Goal: Task Accomplishment & Management: Complete application form

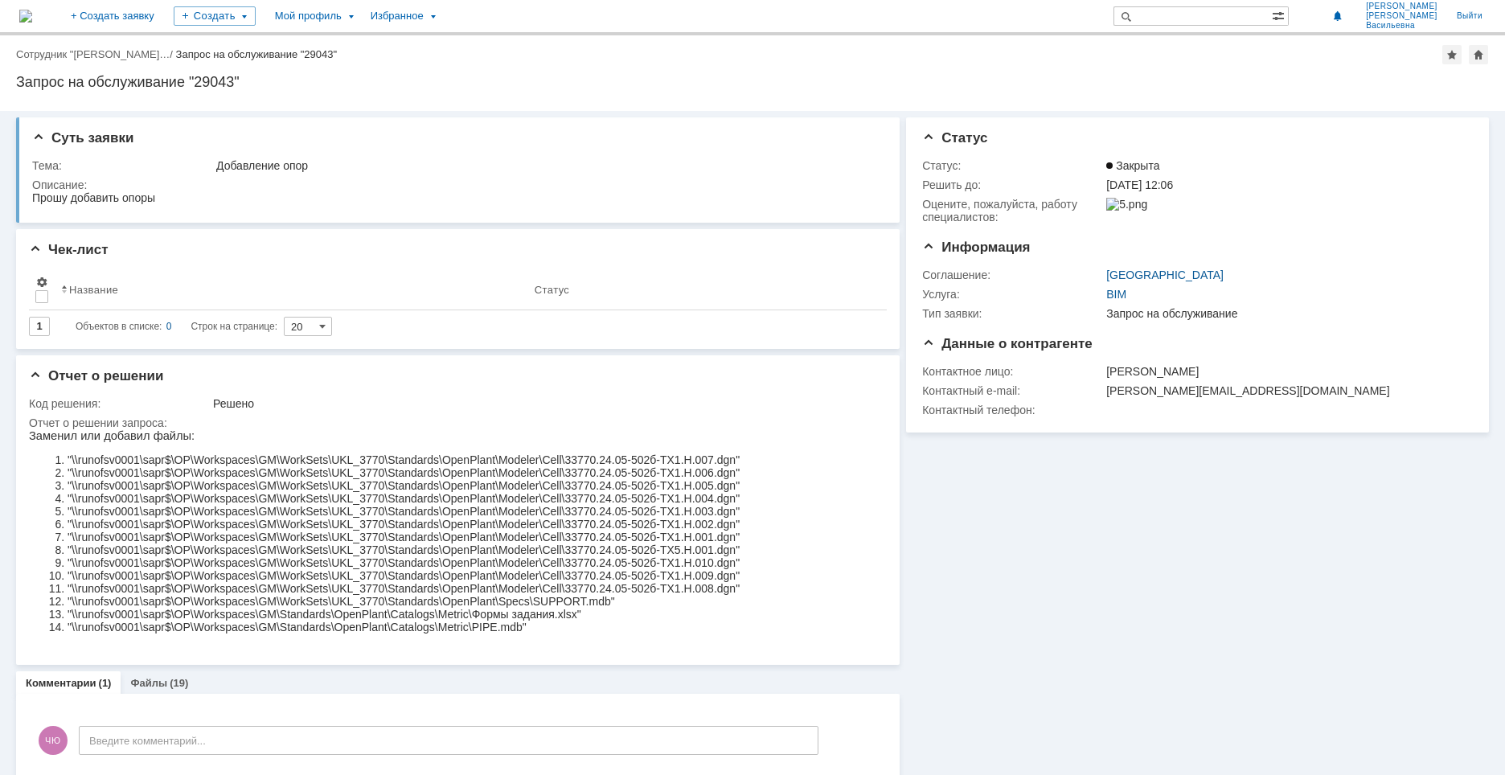
click at [32, 14] on img at bounding box center [25, 16] width 13 height 13
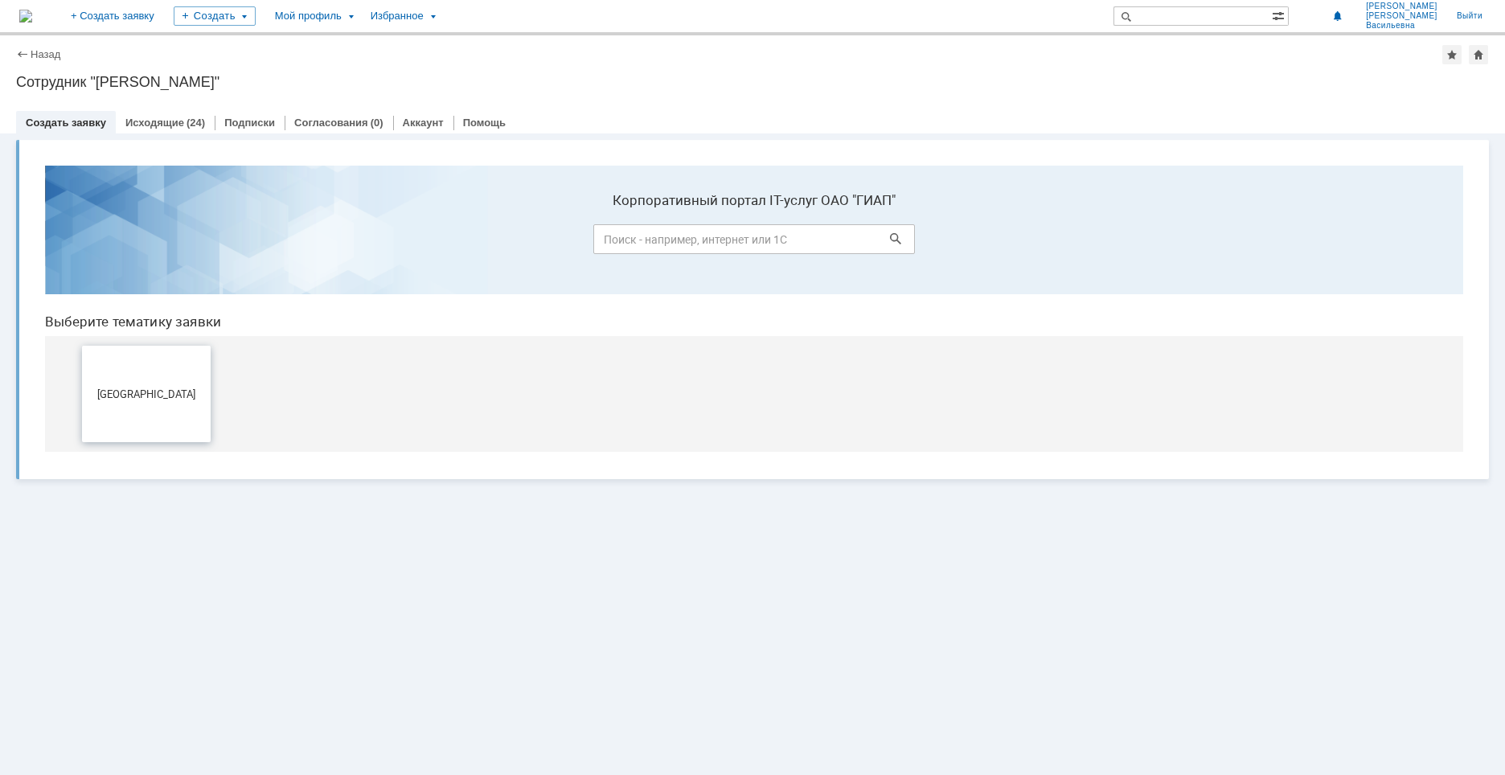
drag, startPoint x: 149, startPoint y: 379, endPoint x: 183, endPoint y: 537, distance: 161.3
click at [149, 379] on button "[GEOGRAPHIC_DATA]" at bounding box center [146, 394] width 129 height 96
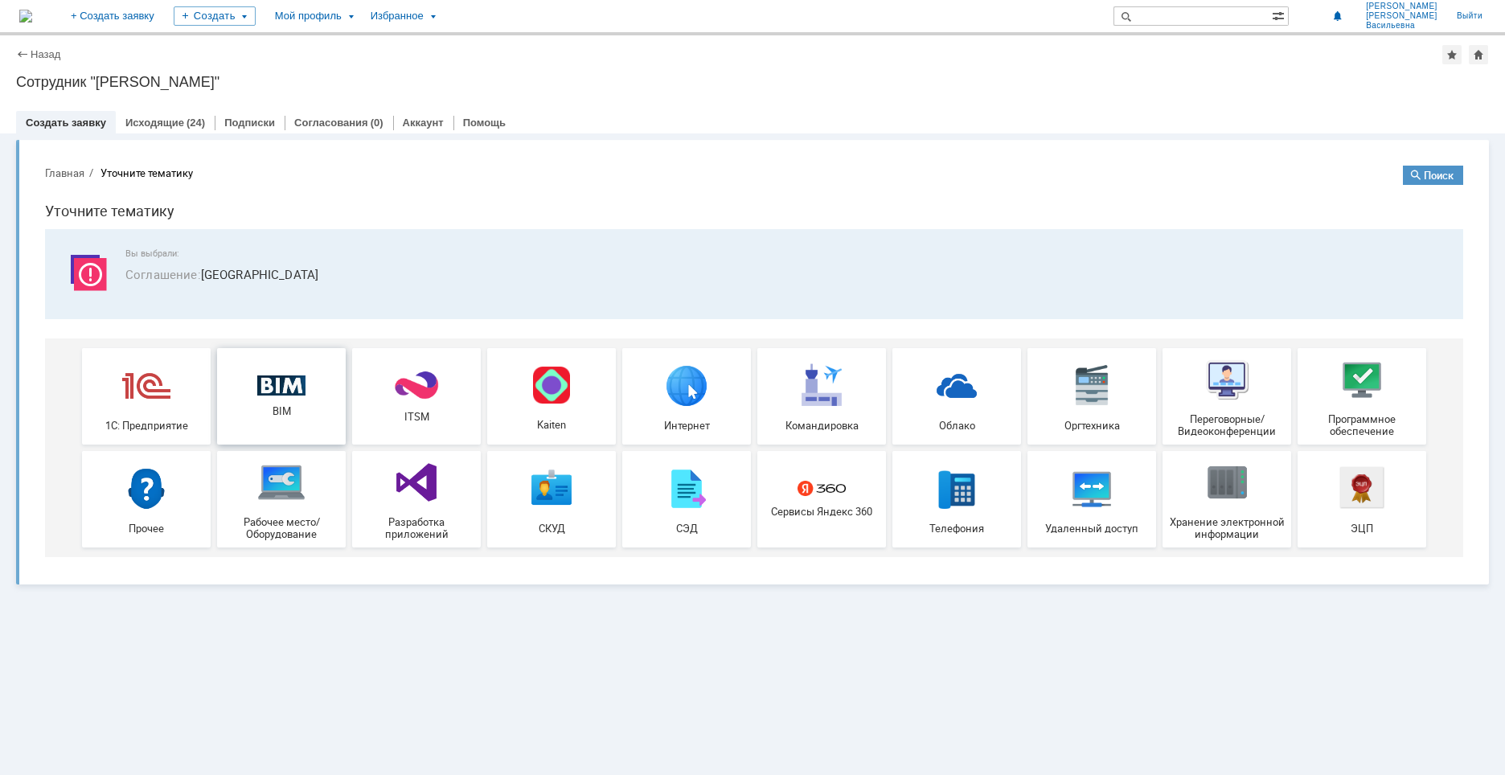
click at [289, 392] on img at bounding box center [281, 385] width 48 height 21
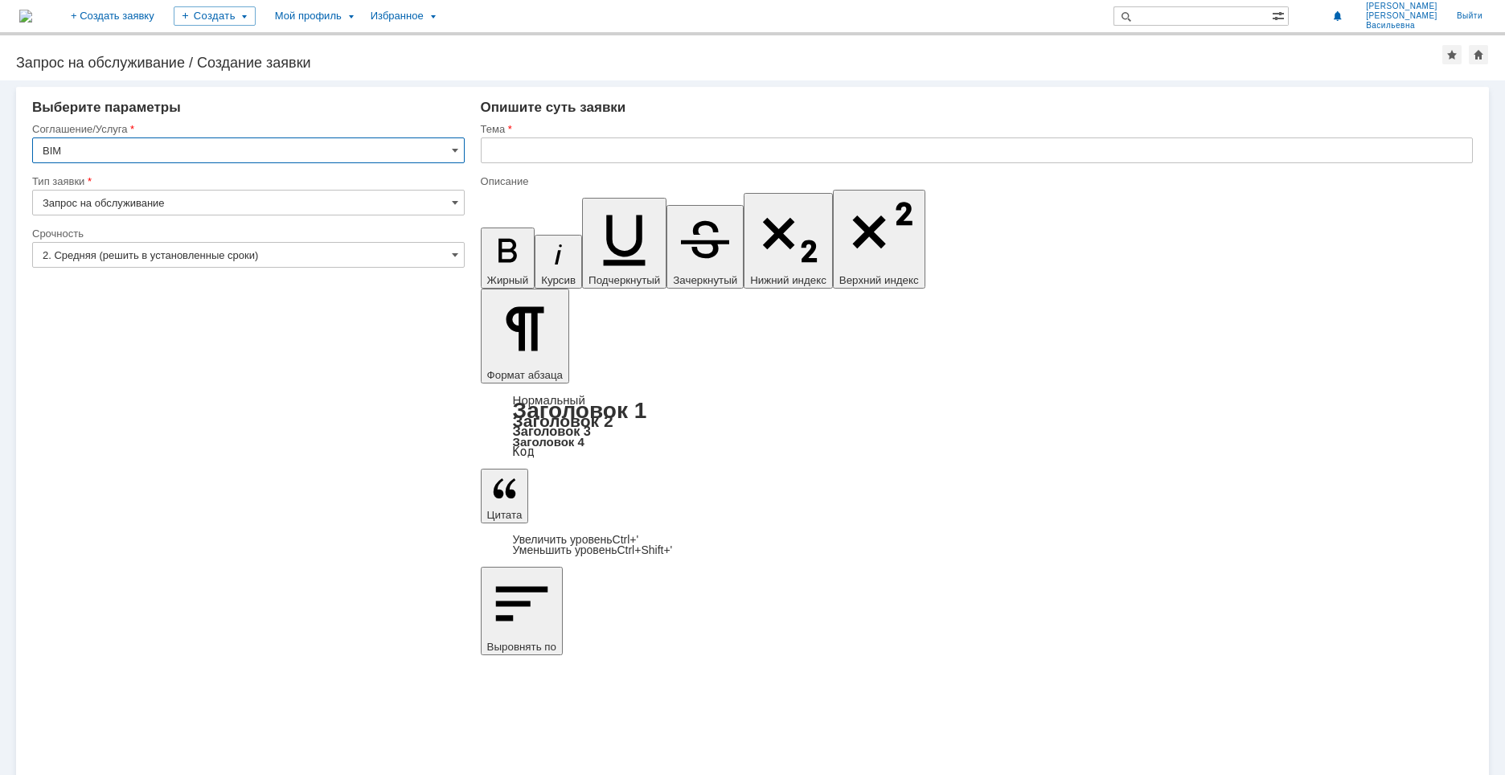
click at [525, 148] on input "text" at bounding box center [977, 150] width 992 height 26
click at [587, 150] on input "Добавить отвод" at bounding box center [977, 150] width 992 height 26
drag, startPoint x: 590, startPoint y: 146, endPoint x: 404, endPoint y: 153, distance: 185.8
paste input "Отвод 15°-426х7"
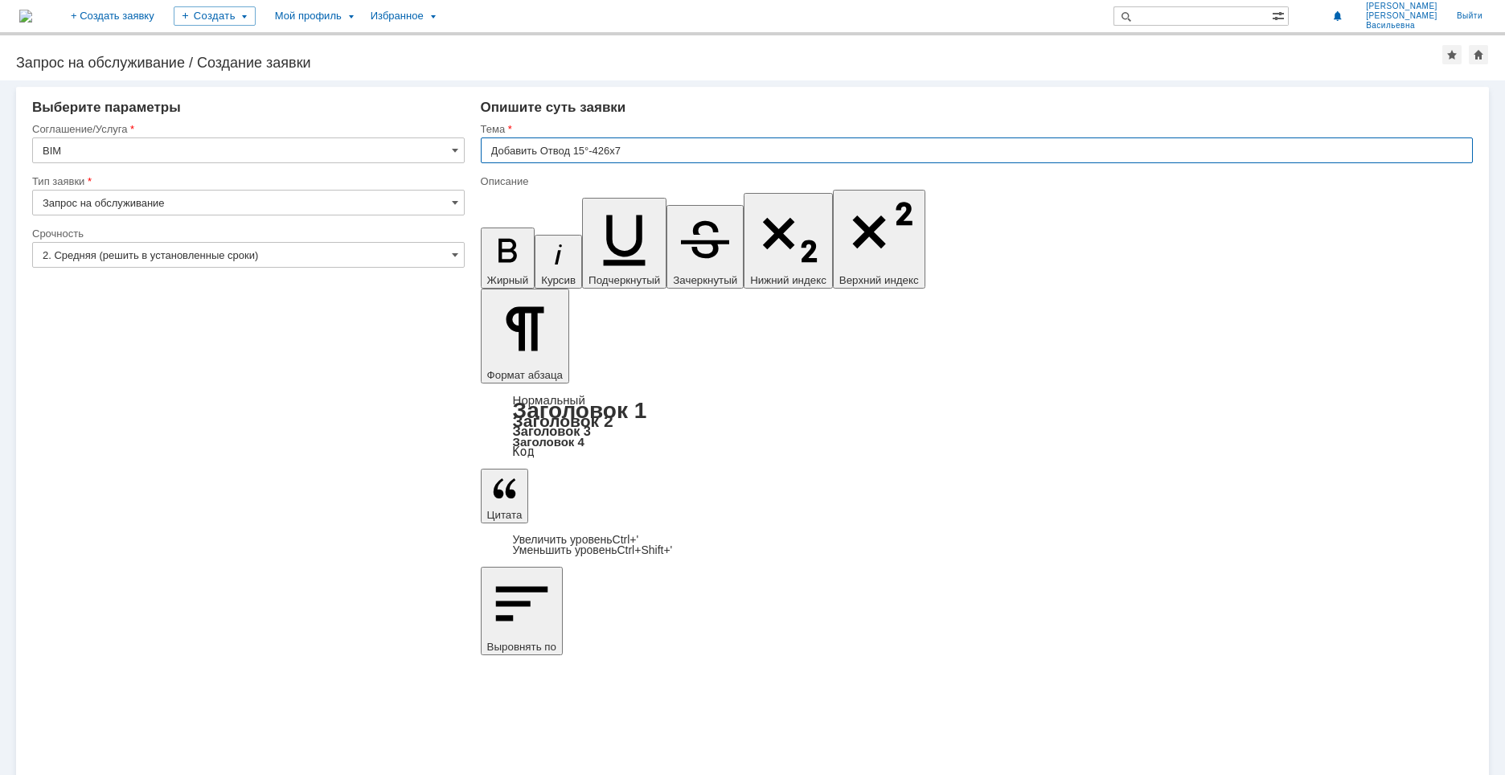
type input "Добавить Отвод 15°-426х7"
click at [633, 150] on input "Добавить Отвод 15°-426х7" at bounding box center [977, 150] width 992 height 26
drag, startPoint x: 625, startPoint y: 150, endPoint x: 540, endPoint y: 150, distance: 85.2
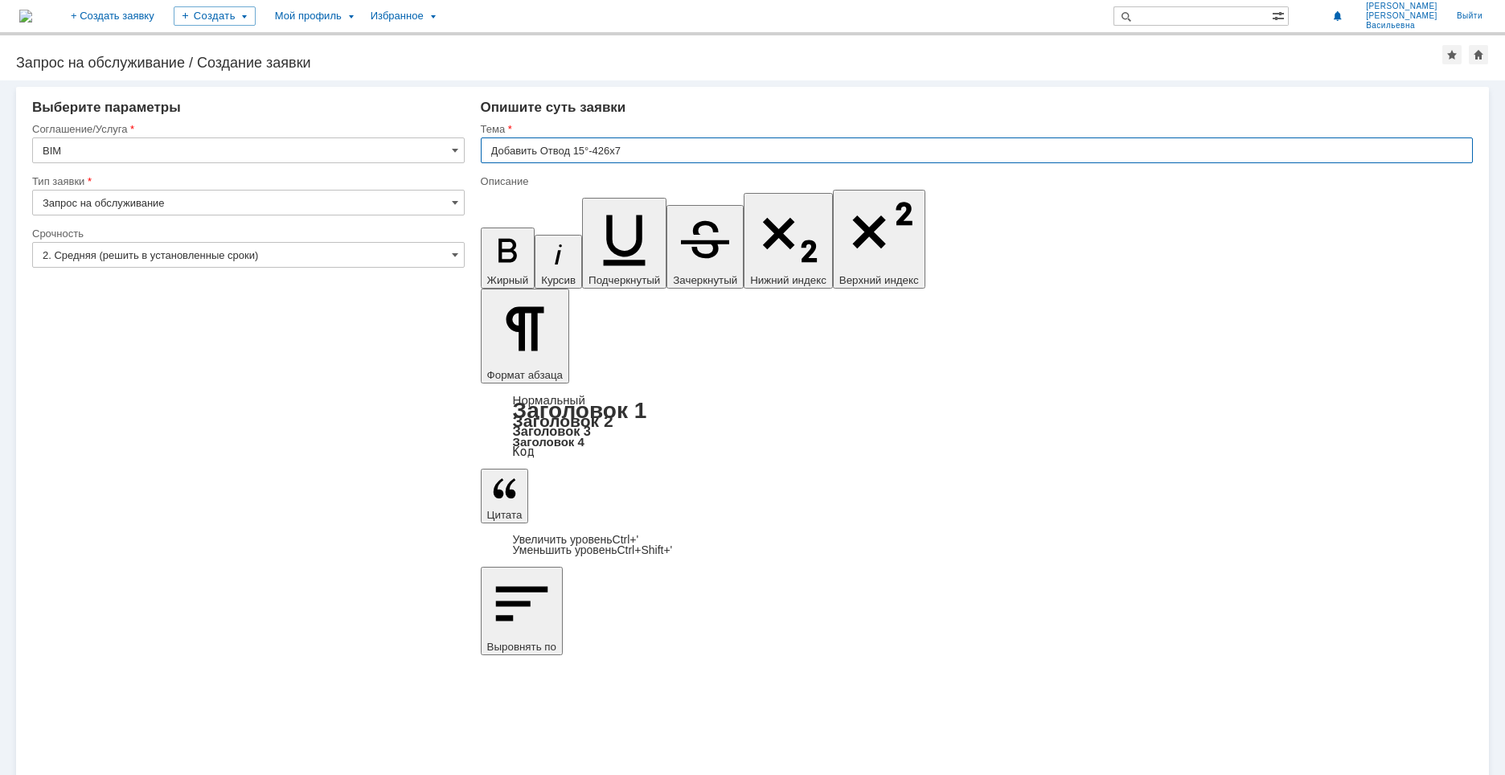
click at [540, 150] on input "Добавить Отвод 15°-426х7" at bounding box center [977, 150] width 992 height 26
click at [554, 146] on input "Добавить" at bounding box center [977, 150] width 992 height 26
click at [551, 148] on input "Добавить" at bounding box center [977, 150] width 992 height 26
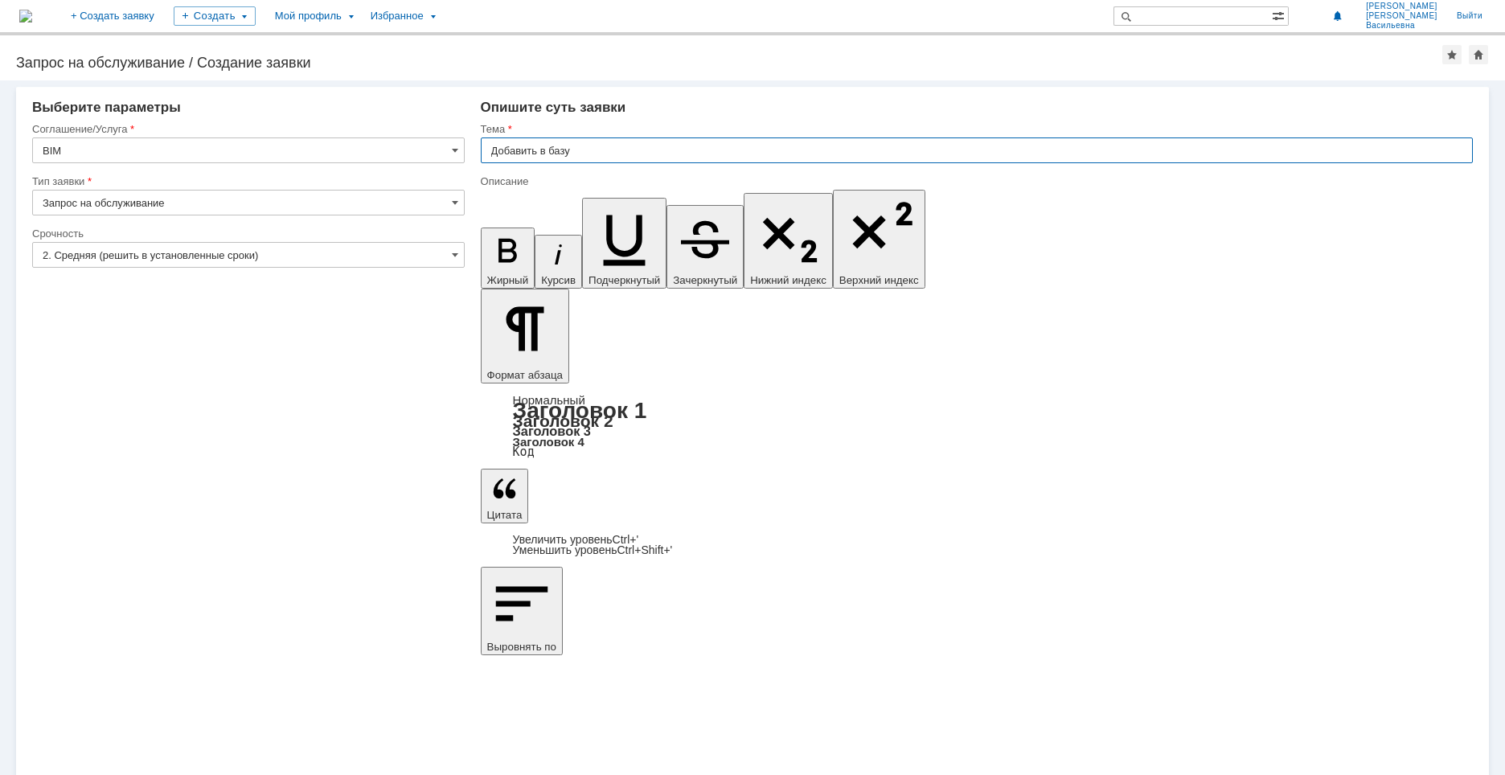
click at [614, 154] on input "Добавить в базу" at bounding box center [977, 150] width 992 height 26
paste input "AS11Т2"
click at [553, 149] on input "Добавить в базу AS11Т2" at bounding box center [977, 150] width 992 height 26
drag, startPoint x: 573, startPoint y: 150, endPoint x: 550, endPoint y: 155, distance: 23.8
click at [550, 155] on input "Добавить в базу AS11Т2" at bounding box center [977, 150] width 992 height 26
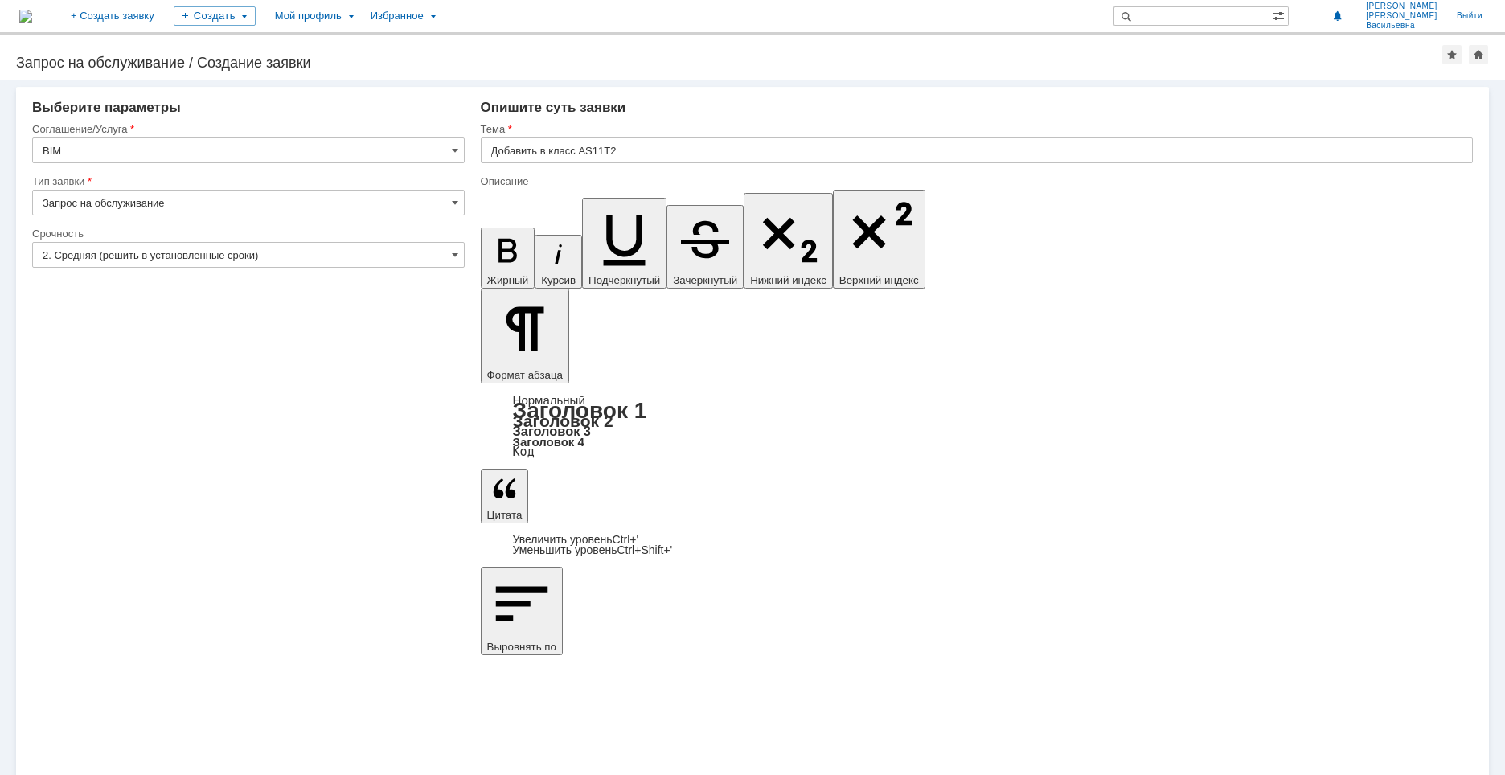
drag, startPoint x: 617, startPoint y: 5638, endPoint x: 586, endPoint y: 5640, distance: 30.6
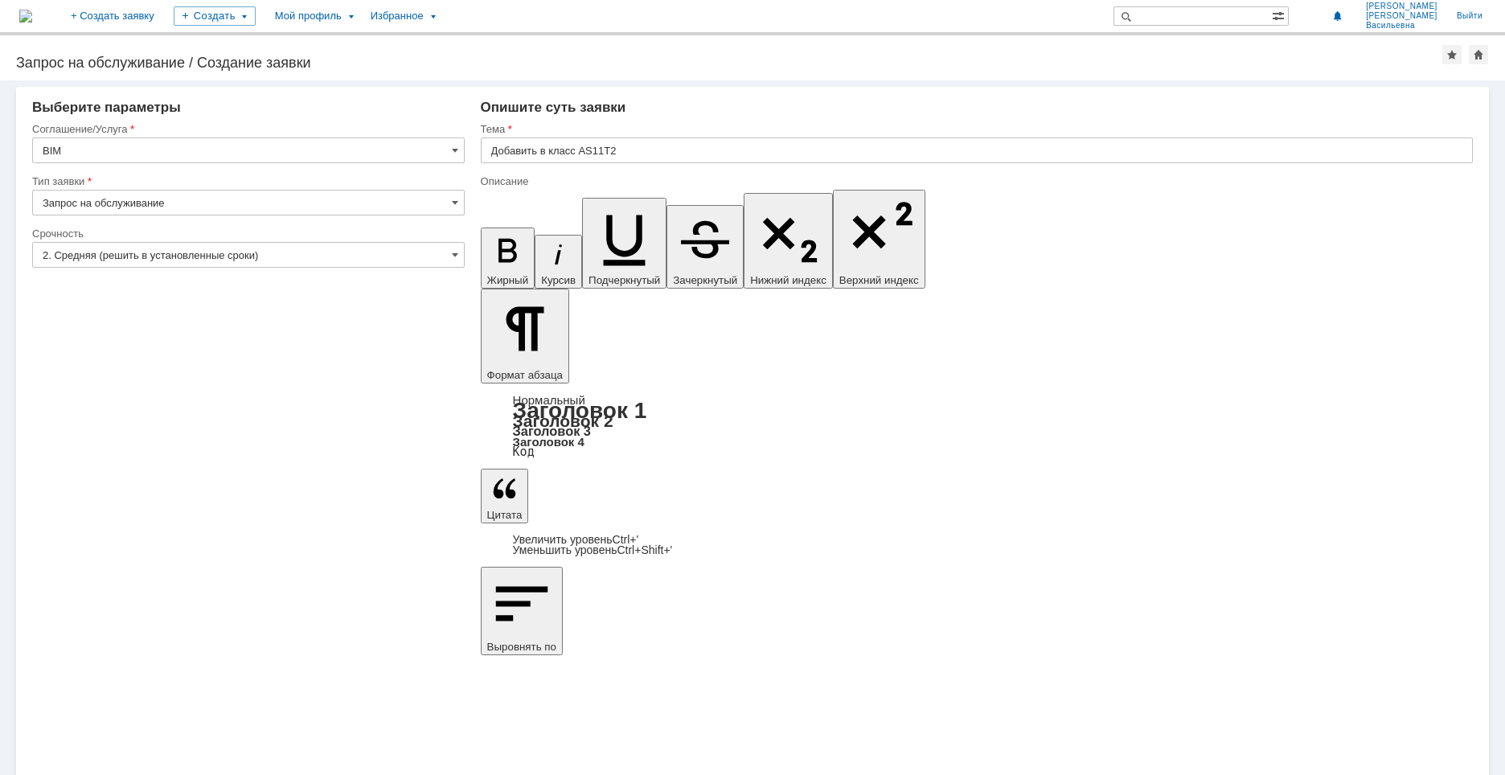
drag, startPoint x: 613, startPoint y: 5650, endPoint x: 588, endPoint y: 5640, distance: 27.0
drag, startPoint x: 595, startPoint y: 5649, endPoint x: 966, endPoint y: 5867, distance: 430.6
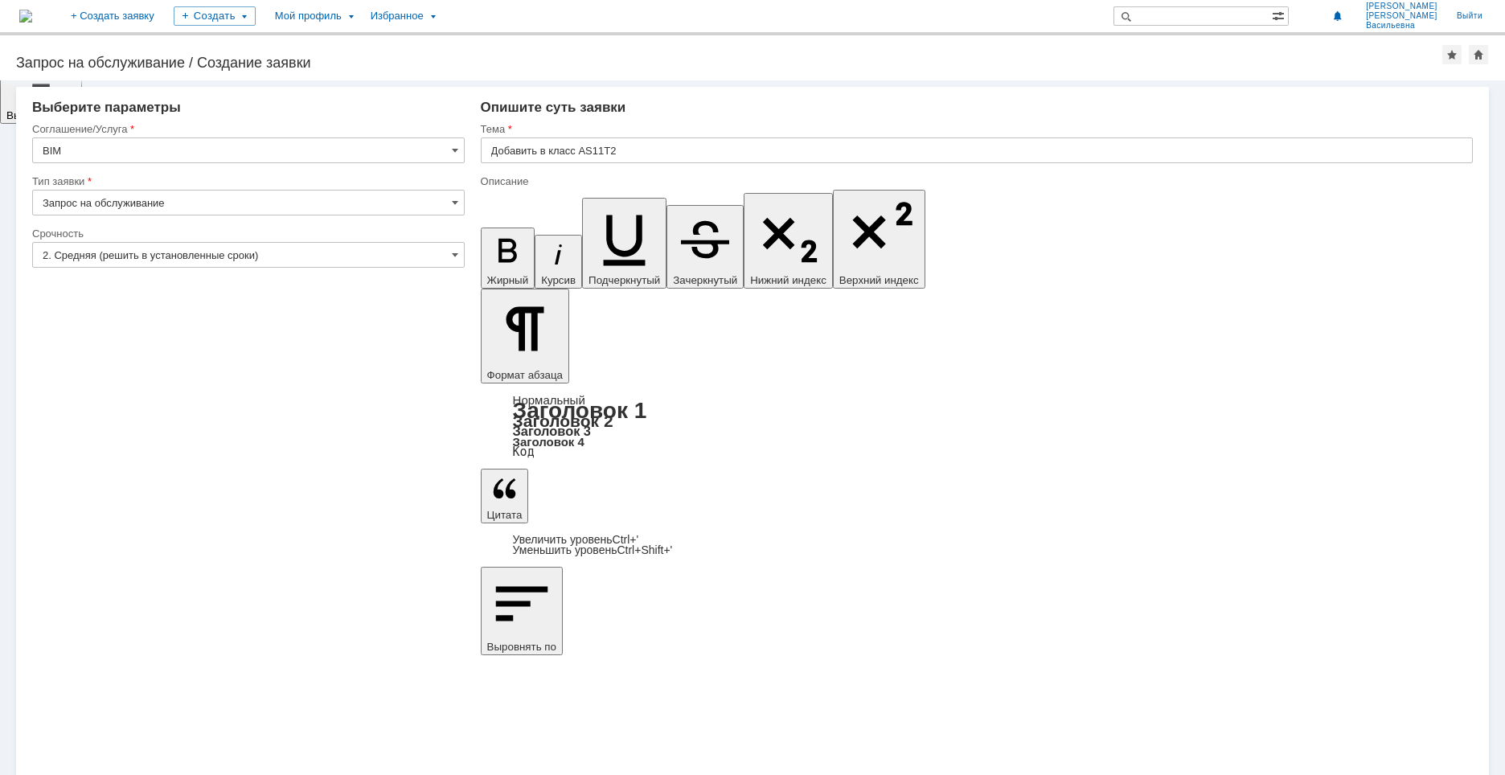
scroll to position [216, 0]
click at [541, 149] on input "Добавить в класс AS11Т2" at bounding box center [977, 150] width 992 height 26
click at [543, 152] on input "Добавить в класс AS11Т2" at bounding box center [977, 150] width 992 height 26
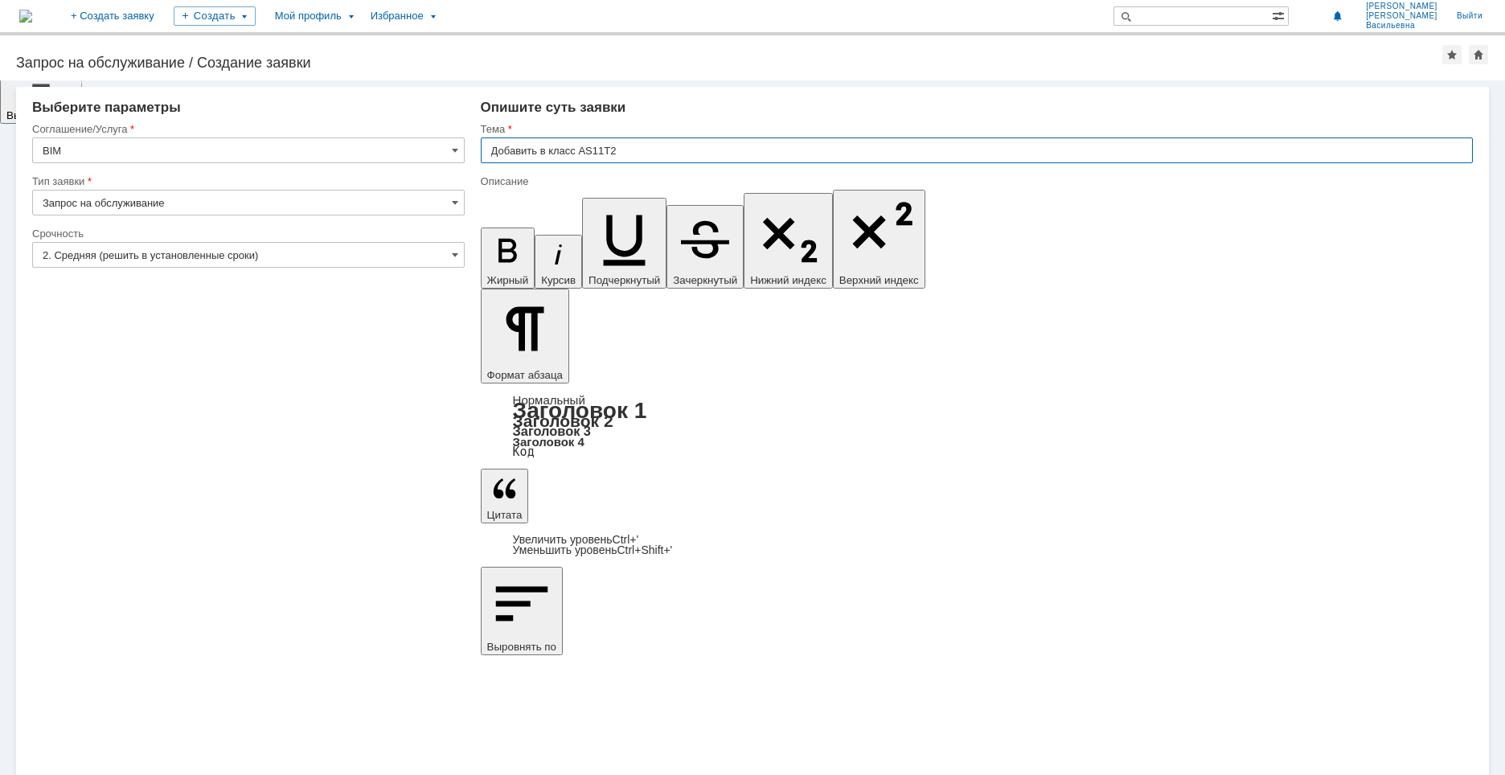
drag, startPoint x: 541, startPoint y: 150, endPoint x: 423, endPoint y: 163, distance: 119.0
drag, startPoint x: 679, startPoint y: 5638, endPoint x: 585, endPoint y: 5637, distance: 94.1
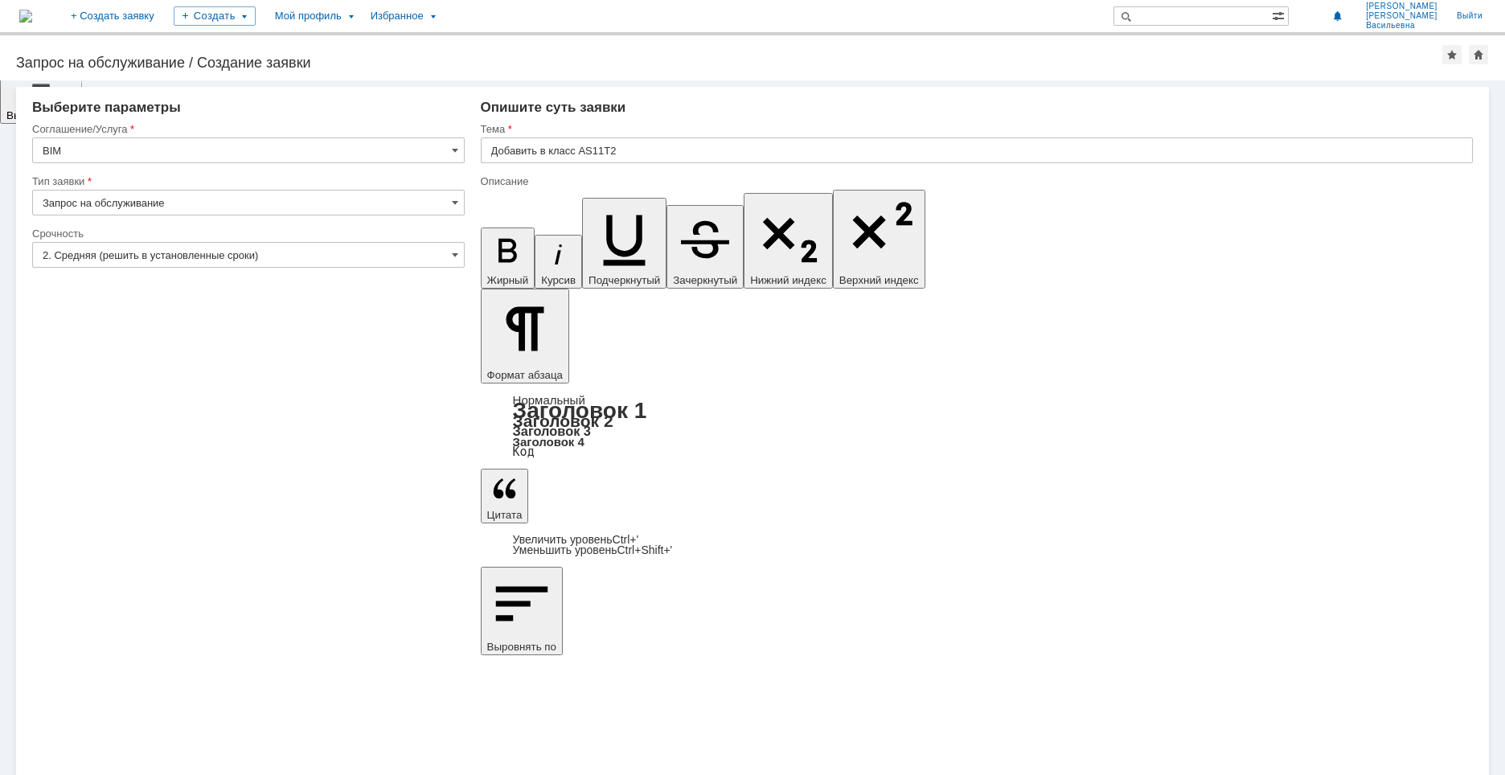
copy div "Отвод 15°-426х7"
click at [538, 149] on input "Добавить в класс AS11Т2" at bounding box center [977, 150] width 992 height 26
click at [535, 151] on input "Добавить в класс AS11Т2" at bounding box center [977, 150] width 992 height 26
drag, startPoint x: 537, startPoint y: 151, endPoint x: 462, endPoint y: 157, distance: 75.0
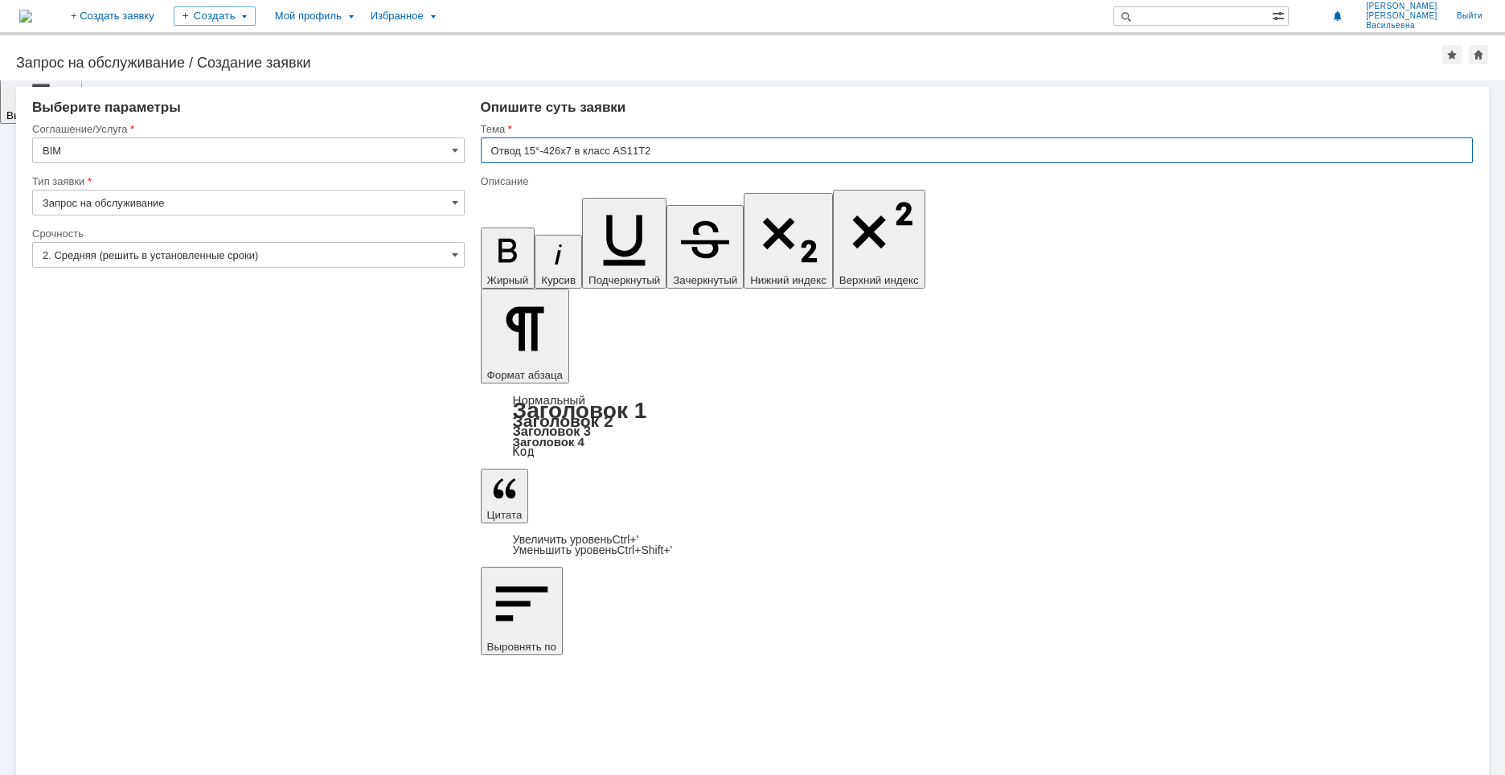
click at [611, 147] on input "Отвод 15°-426х7 в класс AS11Т2" at bounding box center [977, 150] width 992 height 26
drag, startPoint x: 615, startPoint y: 149, endPoint x: 577, endPoint y: 150, distance: 37.8
click at [577, 150] on input "Отвод 15°-426х7 в класс AS11Т2" at bounding box center [977, 150] width 992 height 26
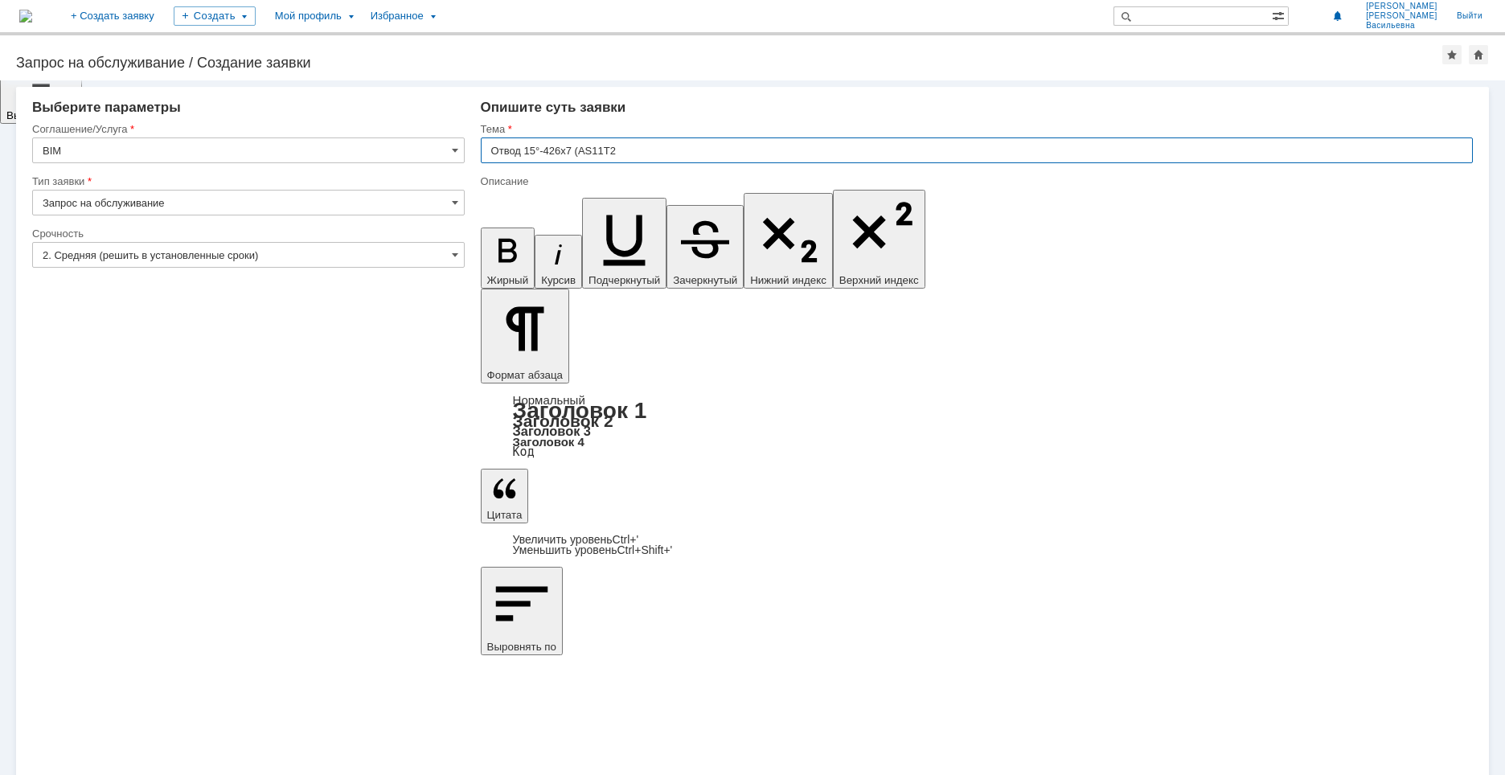
click at [622, 149] on input "Отвод 15°-426х7 (AS11Т2" at bounding box center [977, 150] width 992 height 26
click at [621, 150] on input "Отвод 15°-426х7 (AS11Т2" at bounding box center [977, 150] width 992 height 26
click at [577, 154] on input "Отвод 15°-426х7 (AS11Т2" at bounding box center [977, 150] width 992 height 26
click at [580, 154] on input "Отвод 15°-426х7 (AS11Т2" at bounding box center [977, 150] width 992 height 26
click at [633, 150] on input "Отвод 15°-426х7 (AS11Т2" at bounding box center [977, 150] width 992 height 26
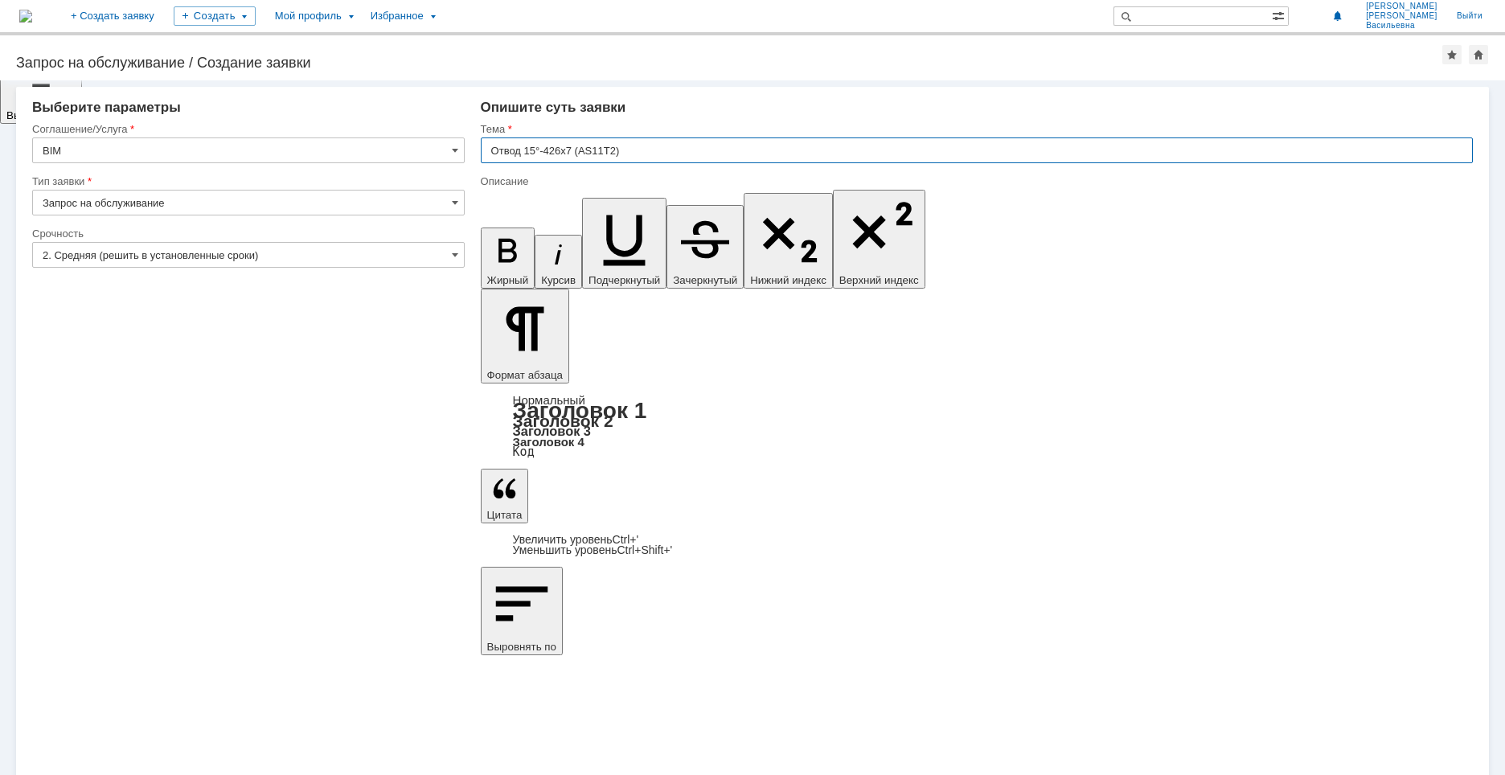
click at [579, 156] on input "Отвод 15°-426х7 (AS11Т2)" at bounding box center [977, 150] width 992 height 26
click at [674, 150] on input "Отвод 15°-426х7 (AS11Т2)" at bounding box center [977, 150] width 992 height 26
drag, startPoint x: 641, startPoint y: 151, endPoint x: 575, endPoint y: 152, distance: 65.9
click at [575, 151] on input "Отвод 15°-426х7 (AS11Т2)" at bounding box center [977, 150] width 992 height 26
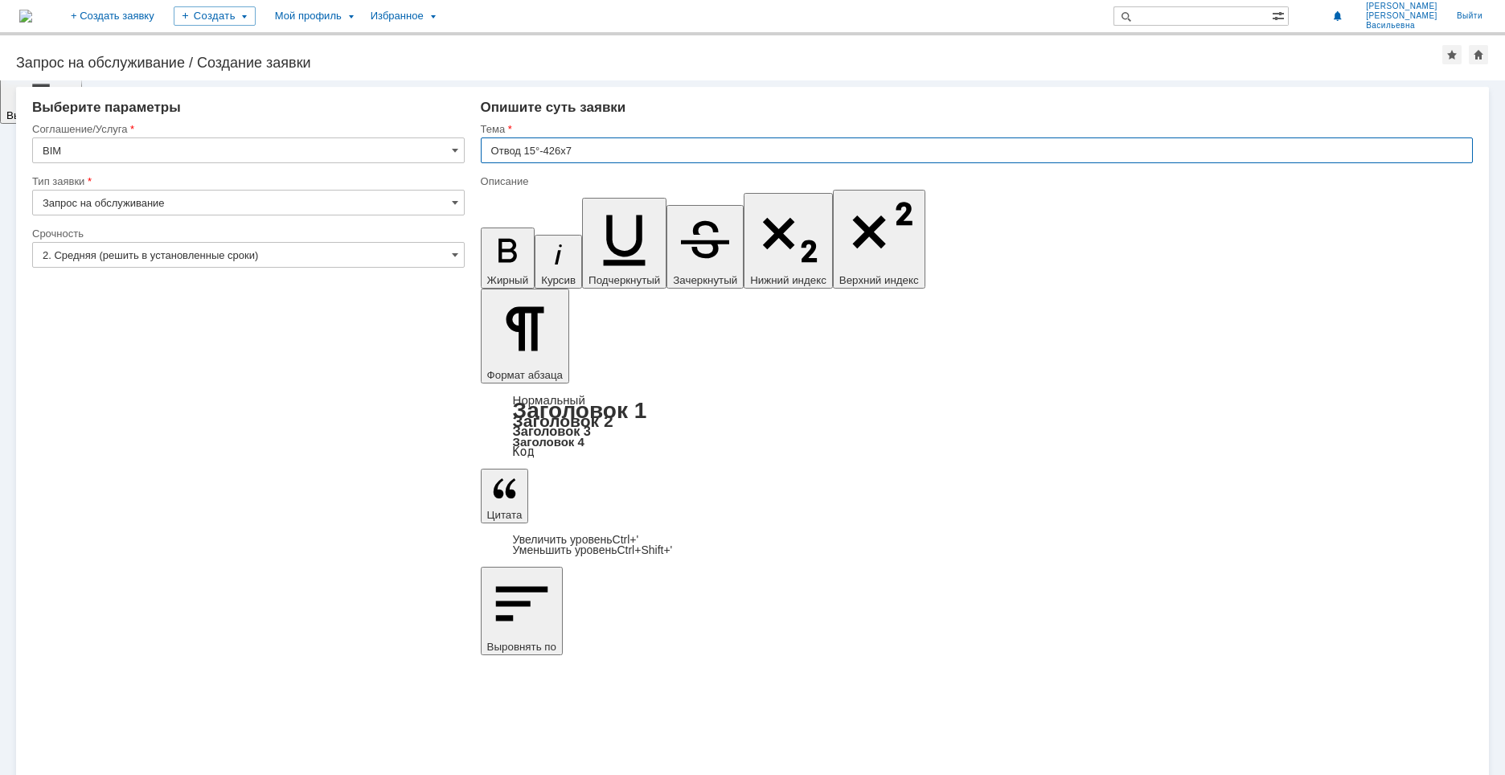
type input "Отвод 15°-426х7"
